Goal: Task Accomplishment & Management: Manage account settings

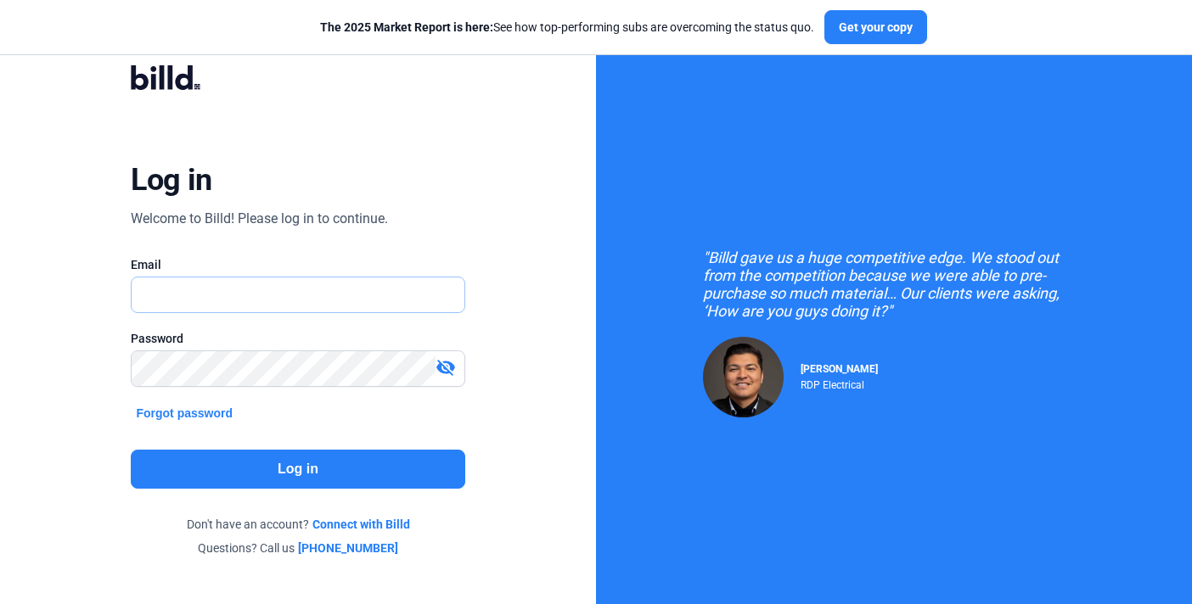
click at [376, 294] on input "text" at bounding box center [289, 295] width 314 height 35
type input "[PERSON_NAME][EMAIL_ADDRESS][DOMAIN_NAME]"
click at [311, 473] on button "Log in" at bounding box center [298, 469] width 334 height 39
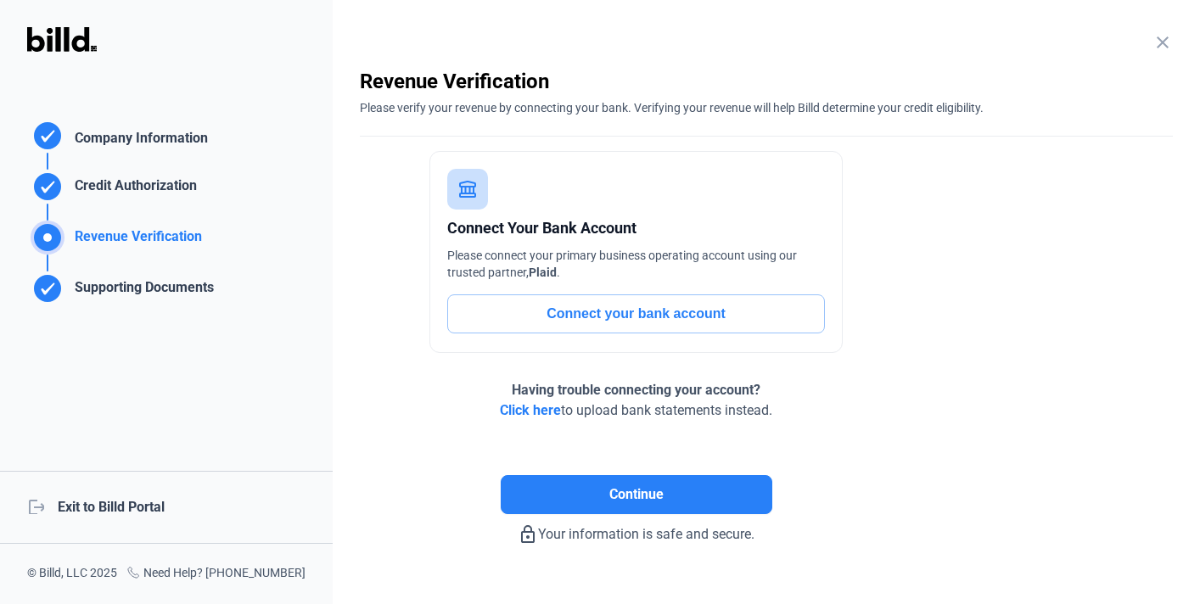
click at [143, 492] on div "logout Exit to Billd Portal" at bounding box center [166, 507] width 333 height 73
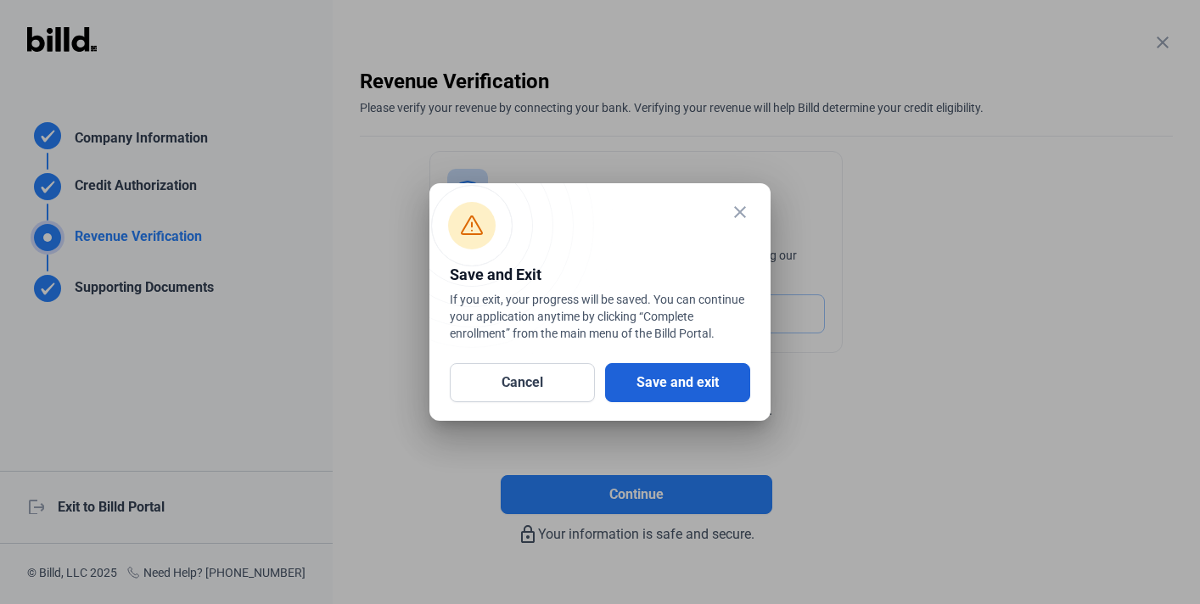
click at [662, 385] on button "Save and exit" at bounding box center [677, 382] width 145 height 39
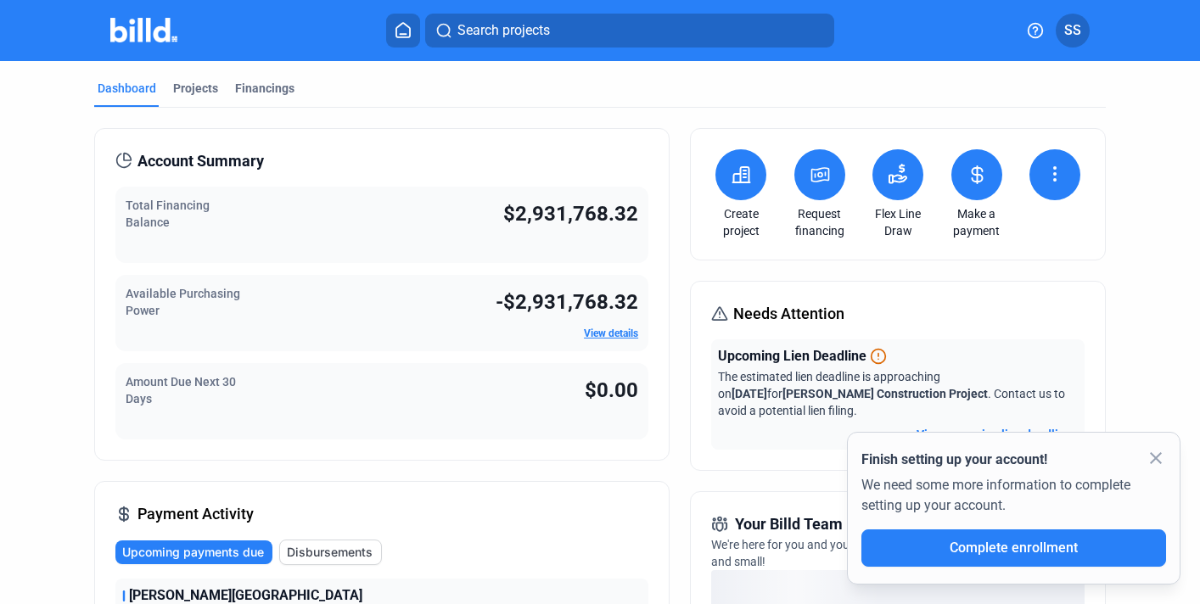
click at [1080, 31] on span "SS" at bounding box center [1072, 30] width 17 height 20
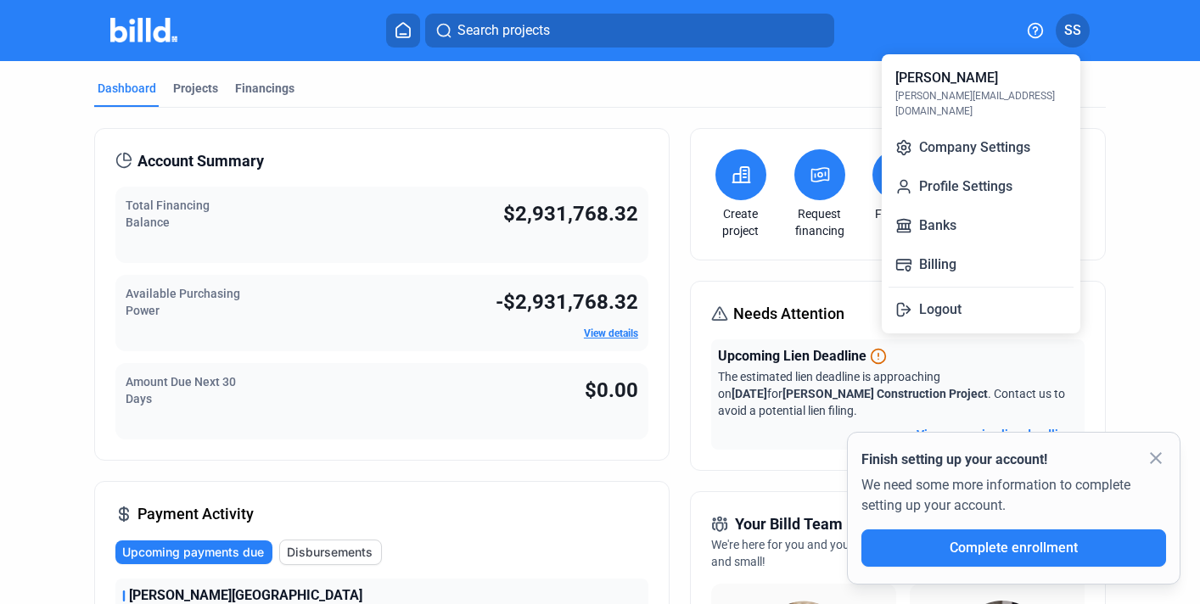
click at [810, 85] on div at bounding box center [600, 302] width 1200 height 604
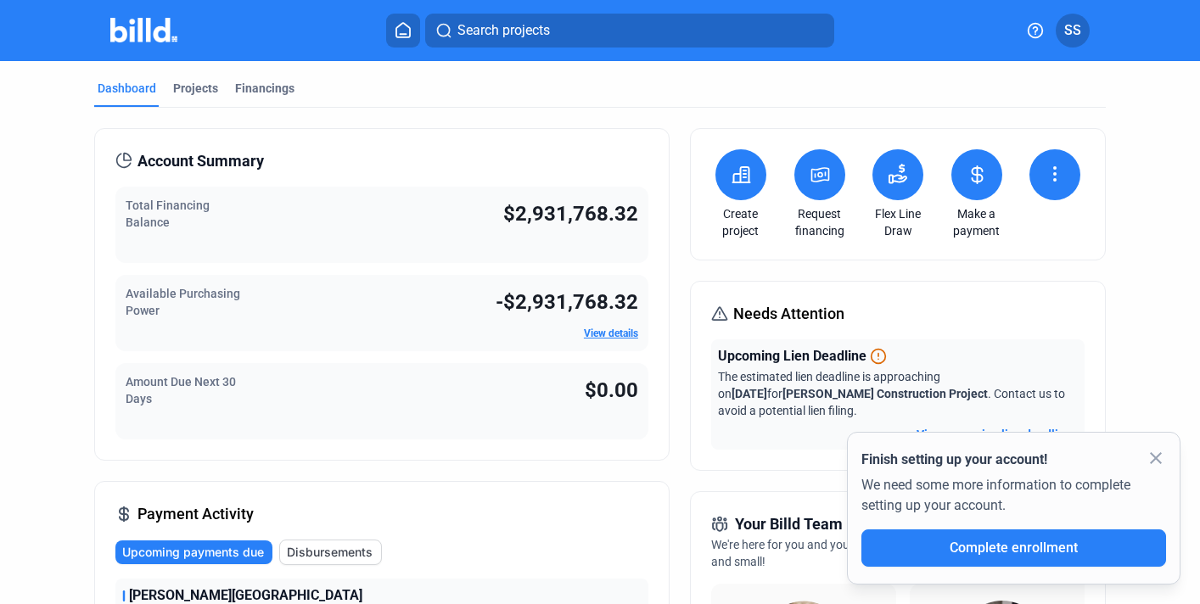
click at [967, 174] on icon at bounding box center [977, 175] width 21 height 20
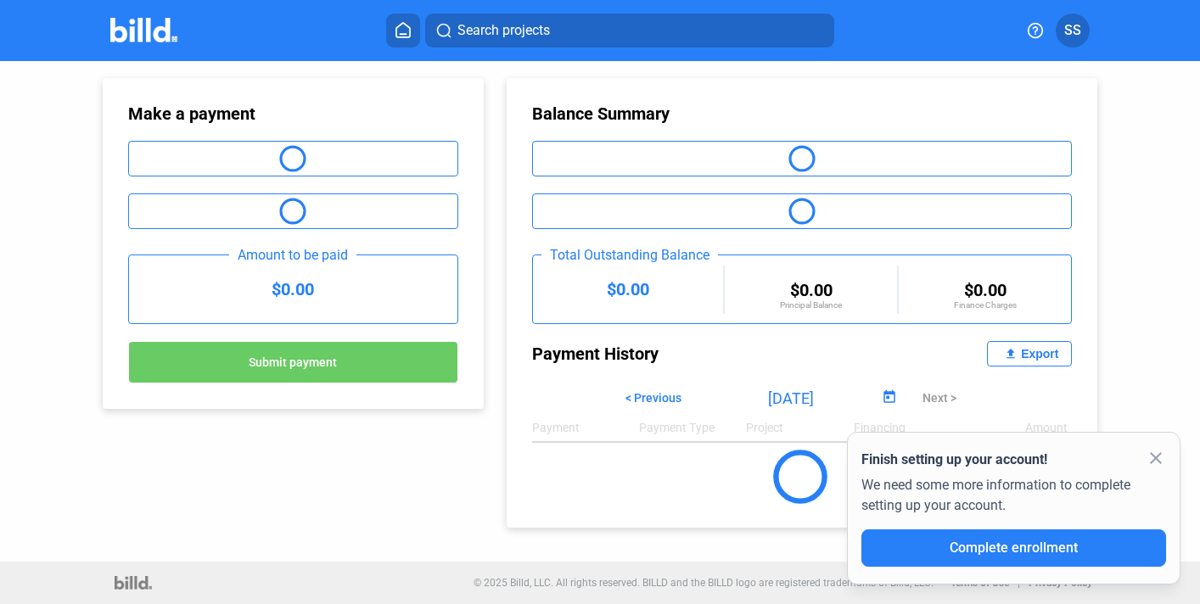
click at [1162, 463] on mat-icon "close" at bounding box center [1156, 458] width 20 height 20
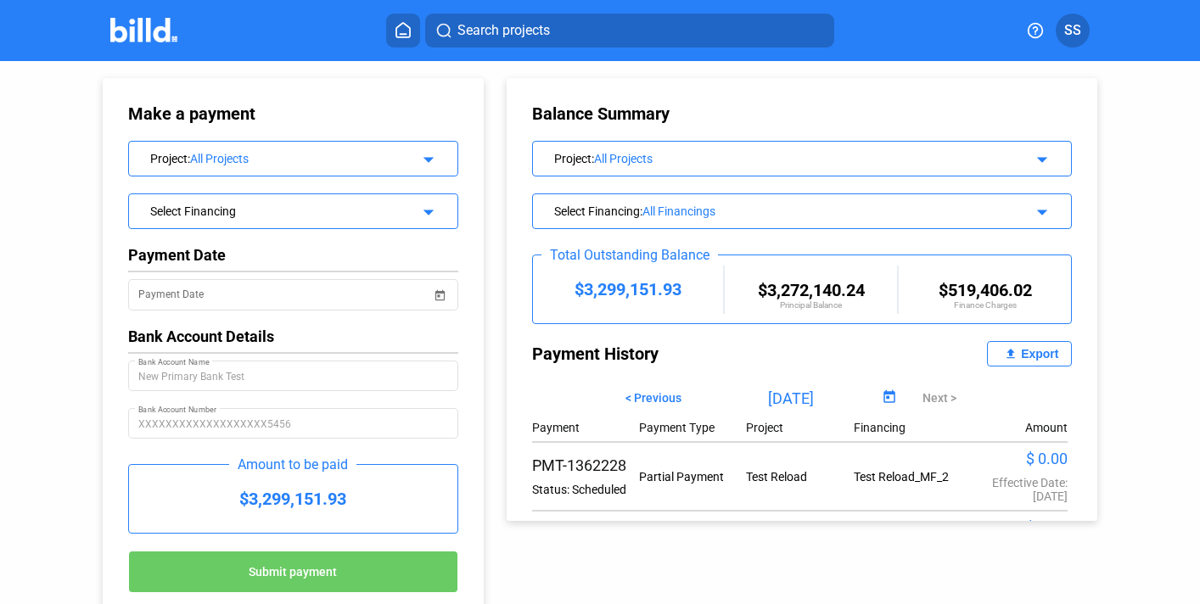
click at [407, 28] on icon at bounding box center [403, 30] width 17 height 16
